Goal: Find specific page/section

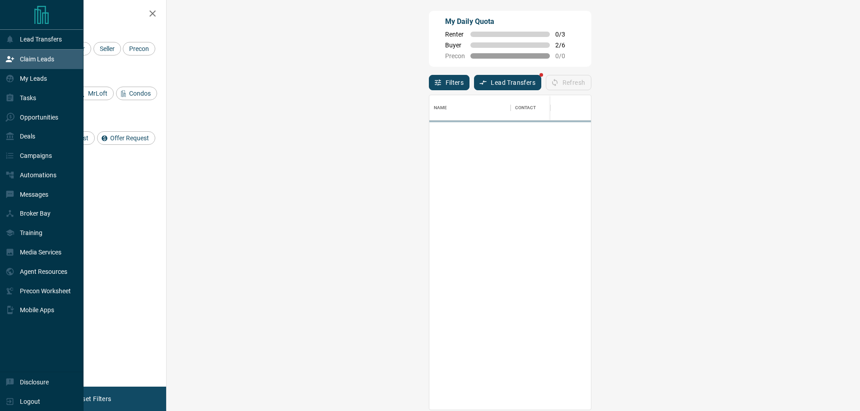
scroll to position [308, 668]
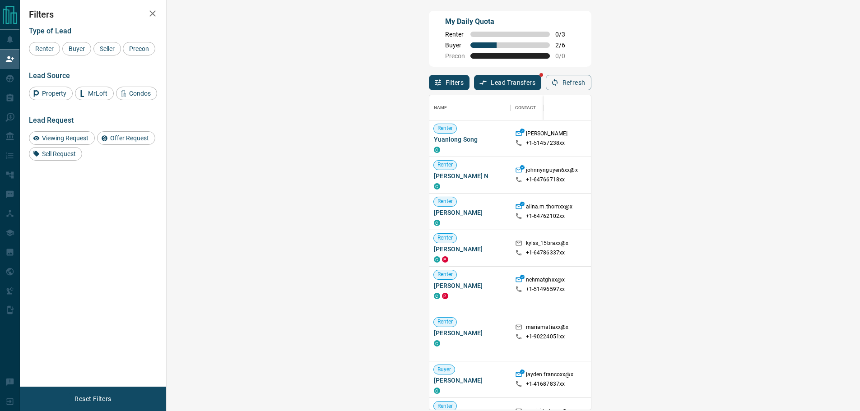
click at [592, 92] on div "Name Contact Search Search Range Location Requests AI Status Recent Opportuniti…" at bounding box center [510, 250] width 163 height 320
click at [592, 88] on button "Refresh" at bounding box center [569, 82] width 46 height 15
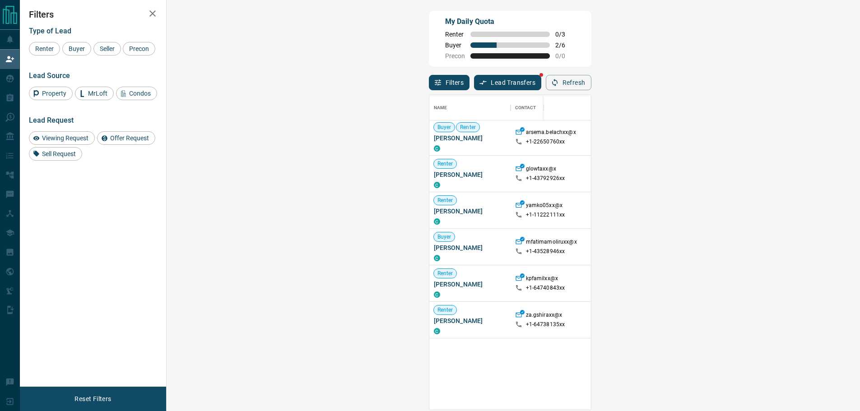
scroll to position [361, 0]
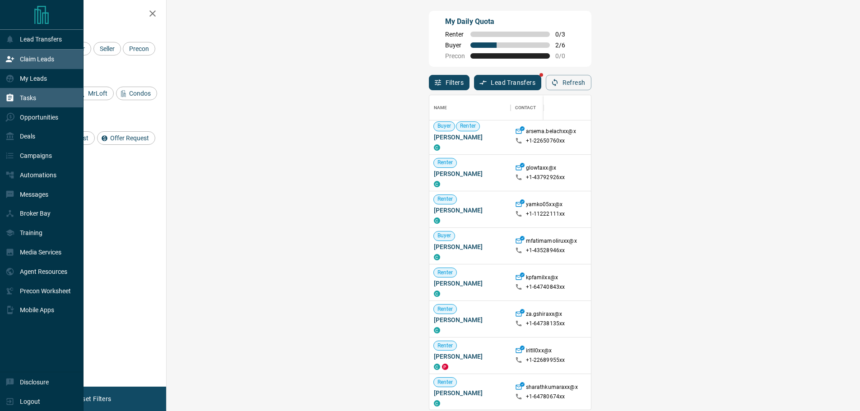
click at [34, 105] on div "Tasks" at bounding box center [20, 97] width 31 height 15
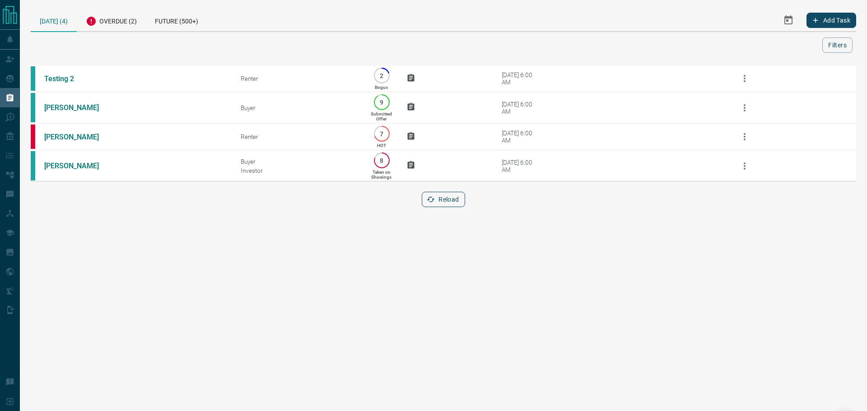
click at [452, 207] on button "Reload" at bounding box center [443, 199] width 43 height 15
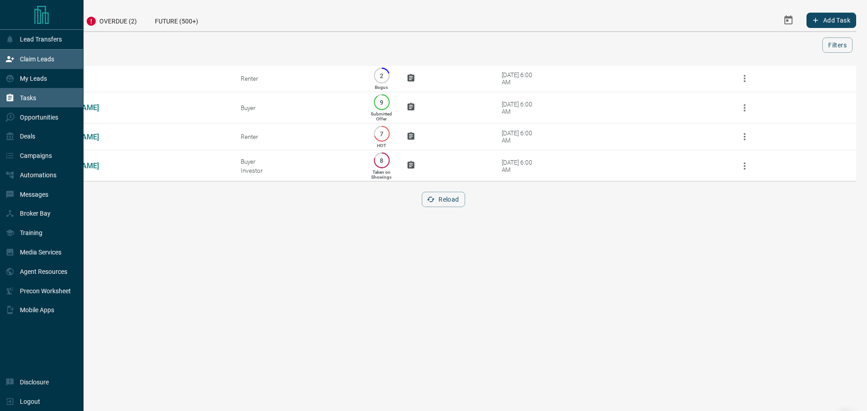
click at [5, 54] on div "Claim Leads" at bounding box center [42, 59] width 84 height 19
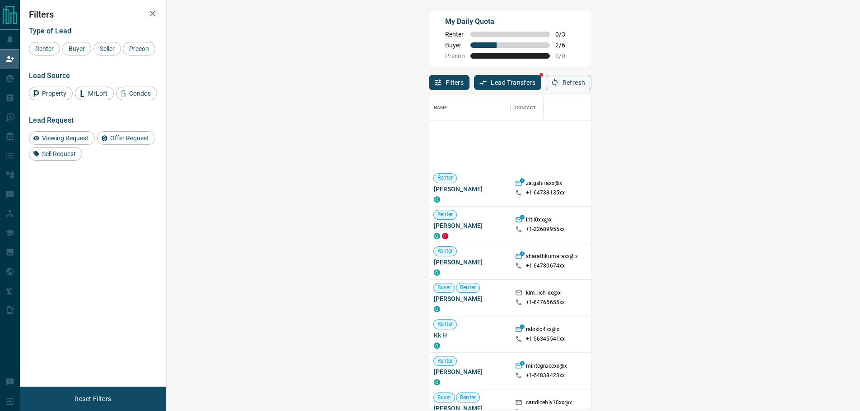
scroll to position [813, 0]
